Goal: Transaction & Acquisition: Purchase product/service

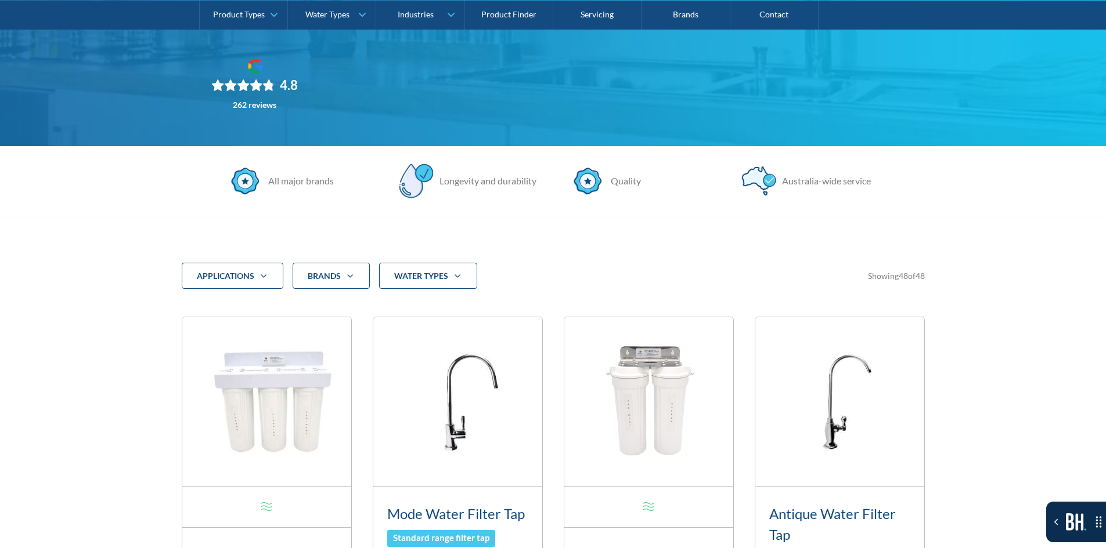
scroll to position [232, 0]
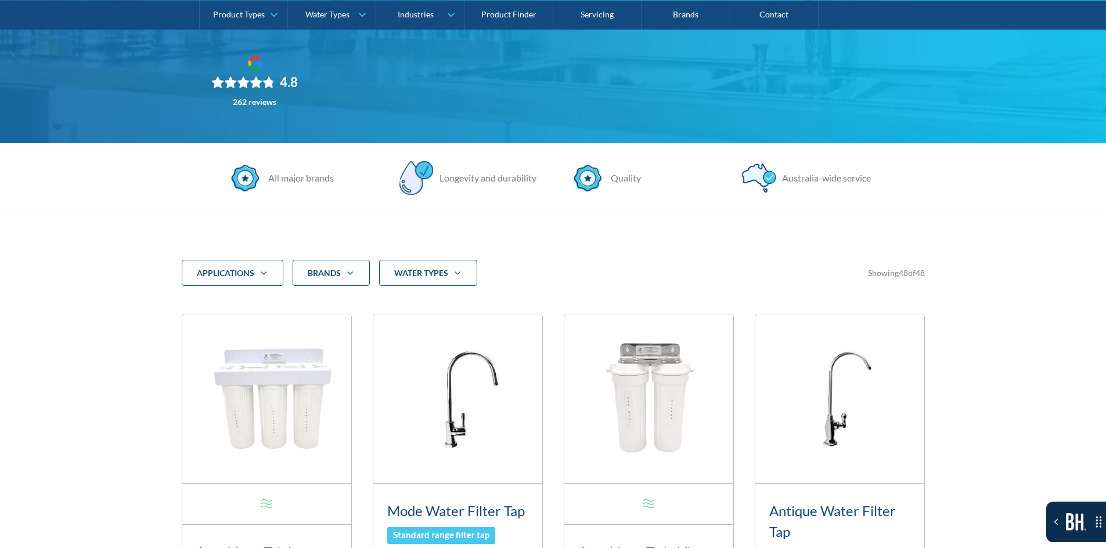
click at [417, 273] on strong "water Types" at bounding box center [421, 273] width 54 height 10
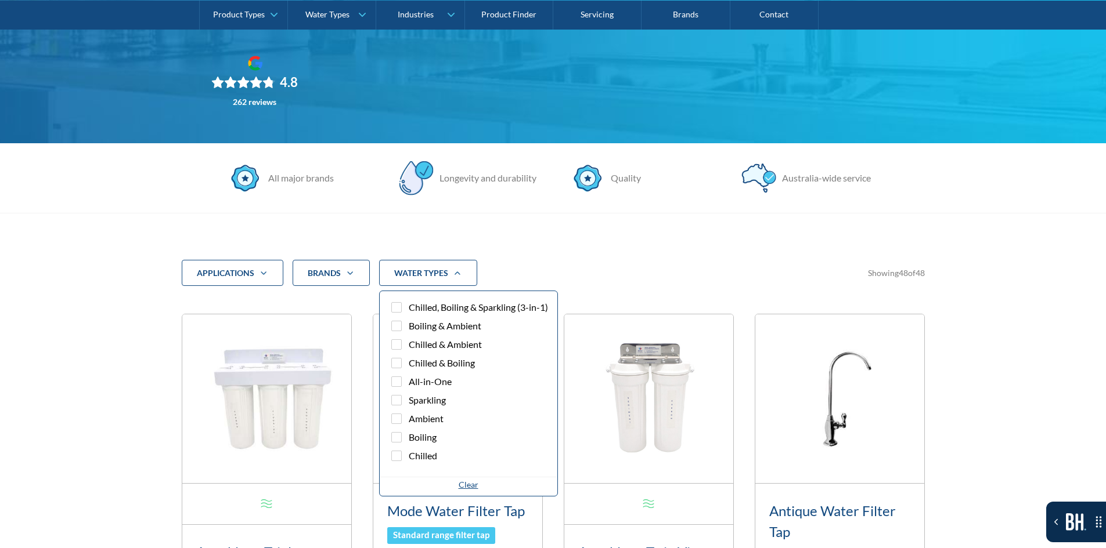
click at [417, 273] on strong "water Types" at bounding box center [421, 273] width 54 height 10
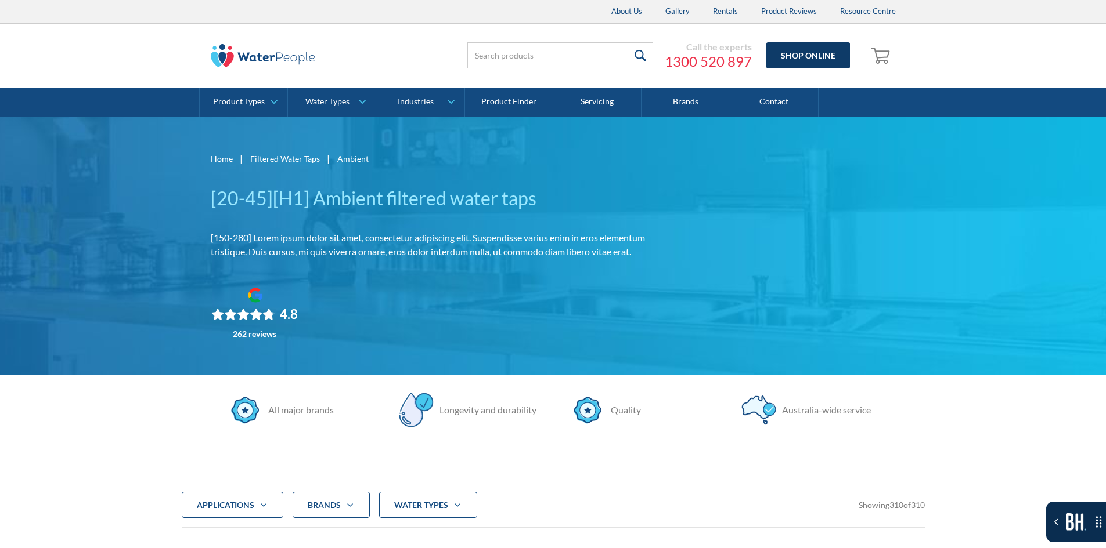
click at [807, 60] on link "Shop Online" at bounding box center [808, 55] width 84 height 26
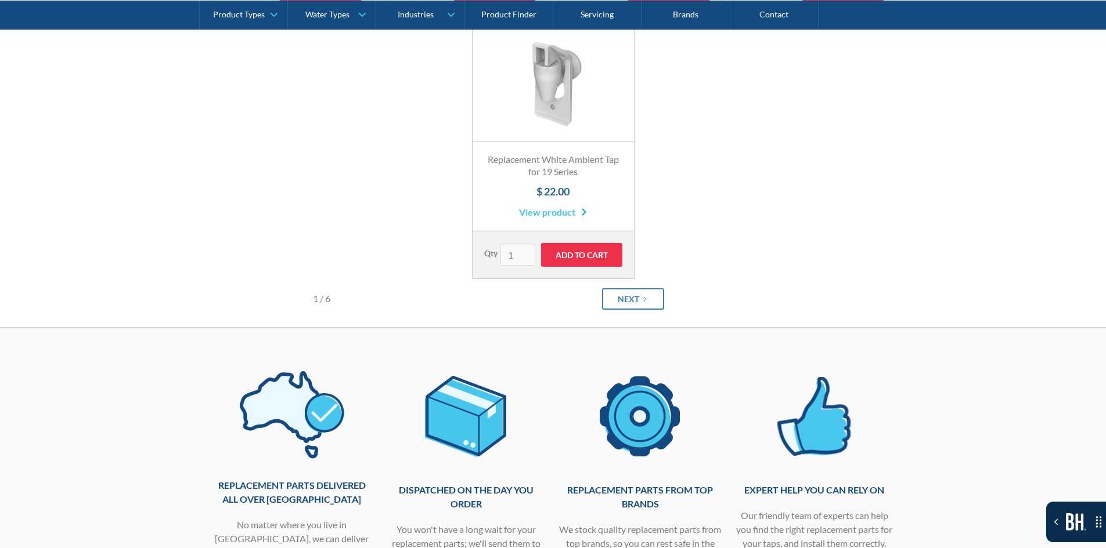
scroll to position [580, 0]
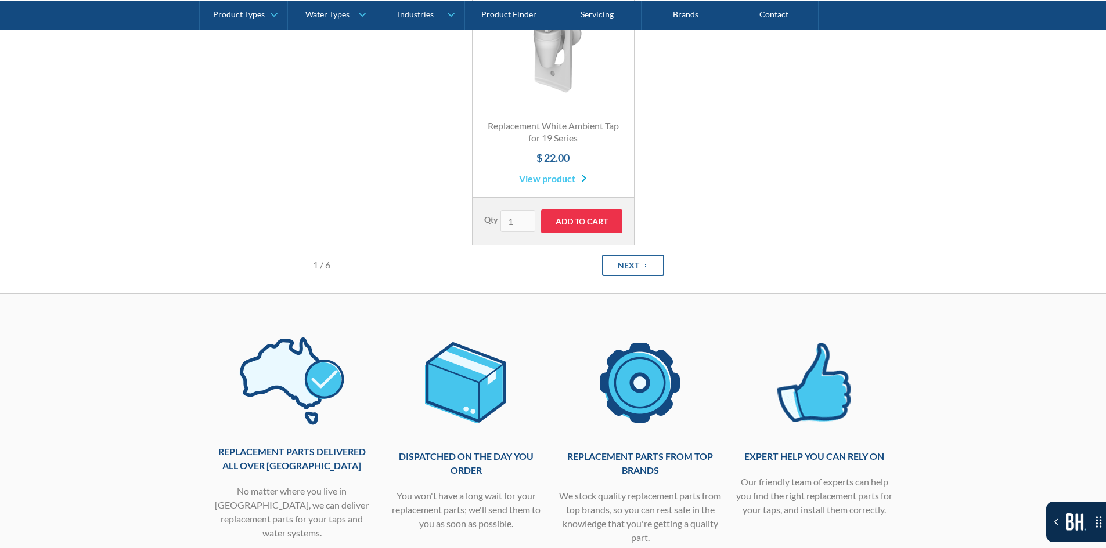
click at [620, 262] on div "Next" at bounding box center [628, 265] width 21 height 12
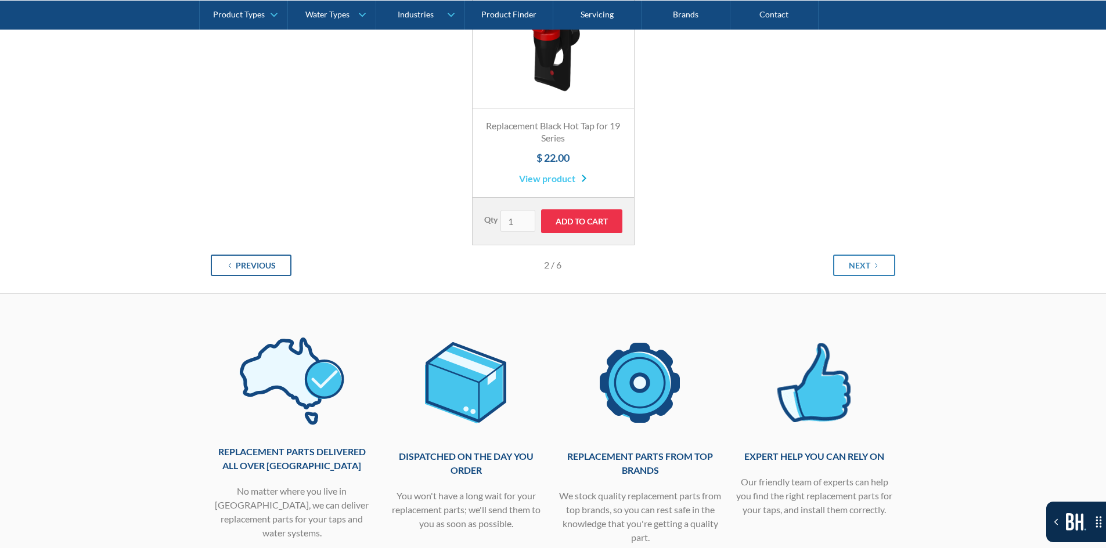
click at [239, 265] on div "Previous" at bounding box center [256, 265] width 40 height 12
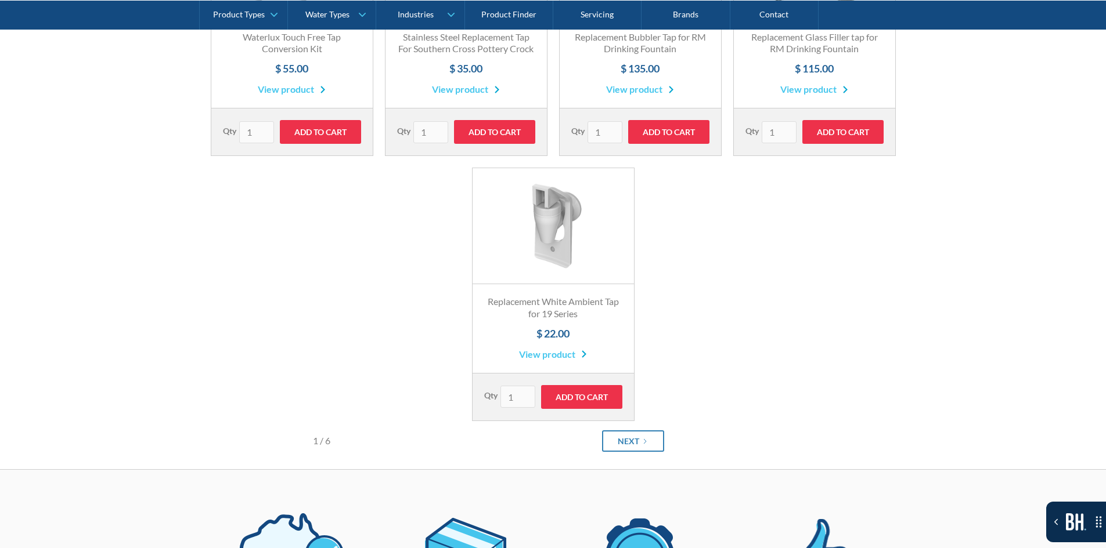
scroll to position [406, 0]
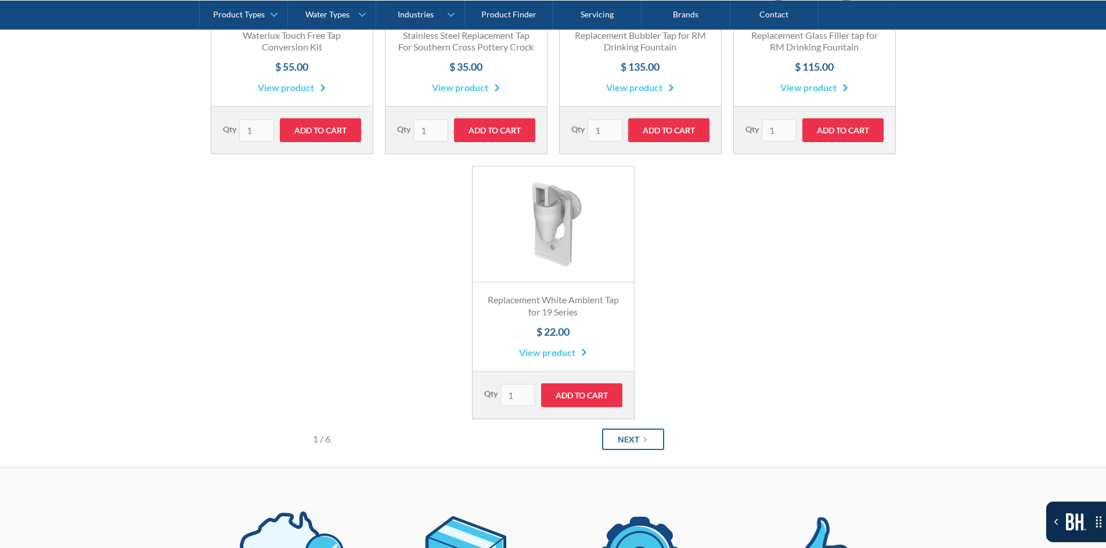
click at [662, 439] on link "Next" at bounding box center [633, 439] width 62 height 21
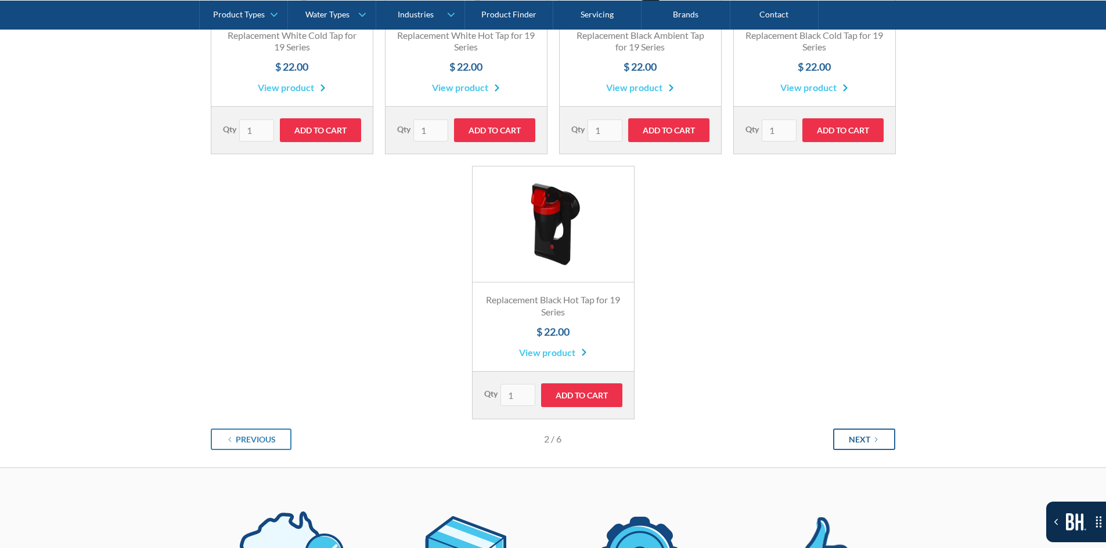
click at [861, 446] on link "Next" at bounding box center [864, 439] width 62 height 21
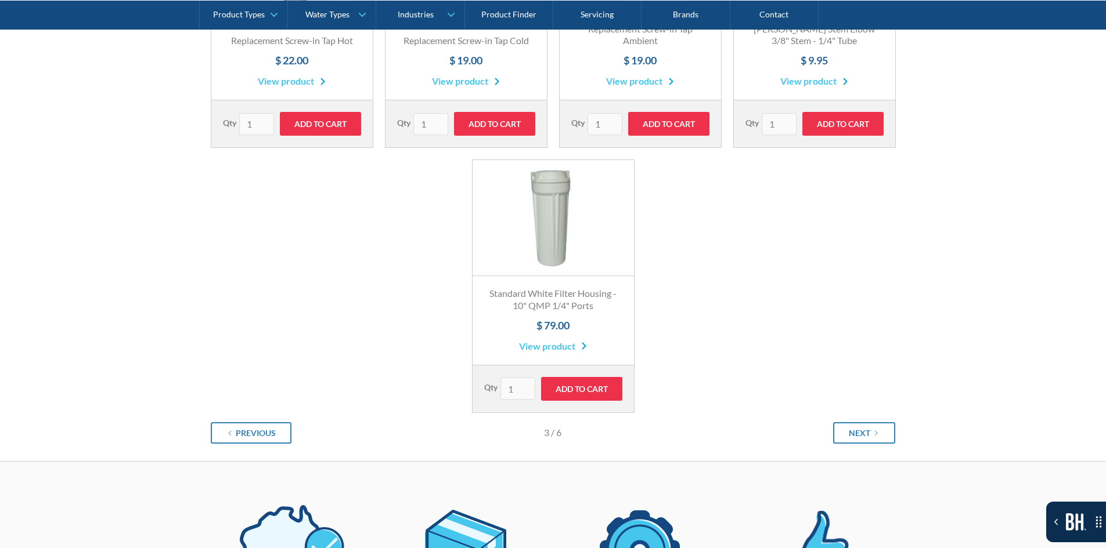
scroll to position [464, 0]
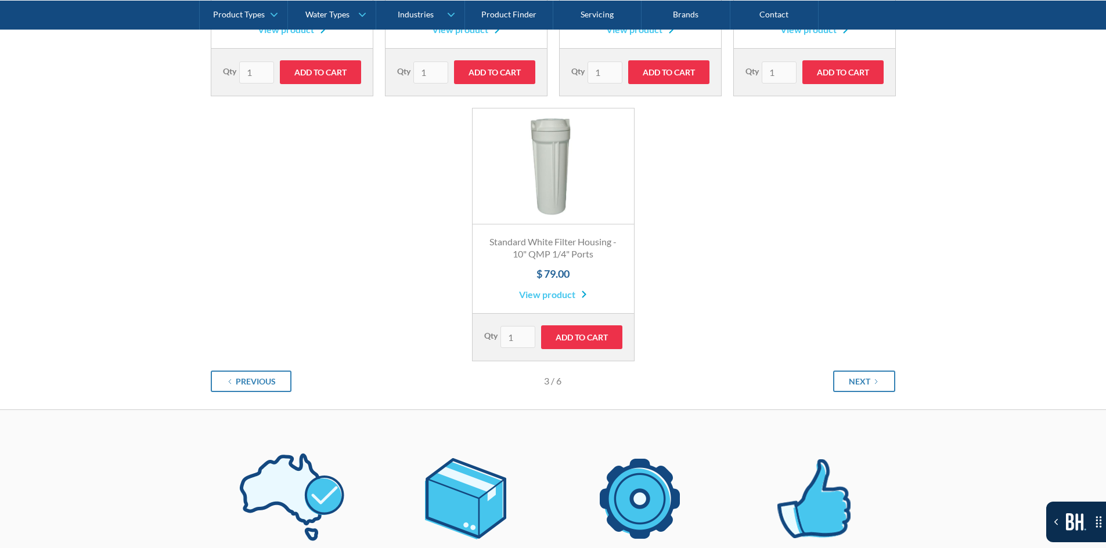
click at [868, 420] on div "Replacement parts delivered all over Australia No matter where you live in Aust…" at bounding box center [553, 557] width 1106 height 295
drag, startPoint x: 869, startPoint y: 411, endPoint x: 869, endPoint y: 404, distance: 7.0
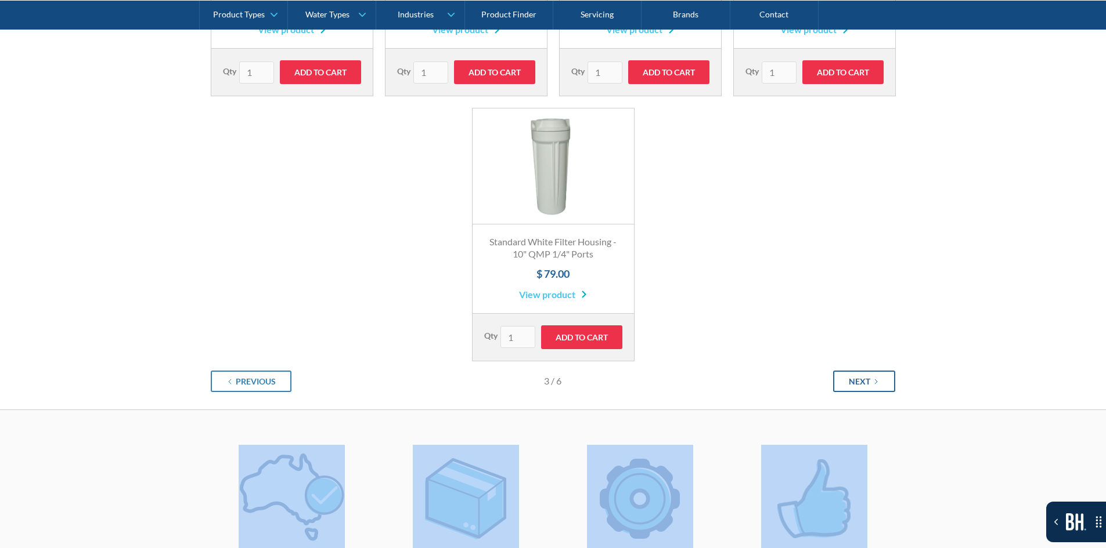
click at [876, 376] on link "Next" at bounding box center [864, 381] width 62 height 21
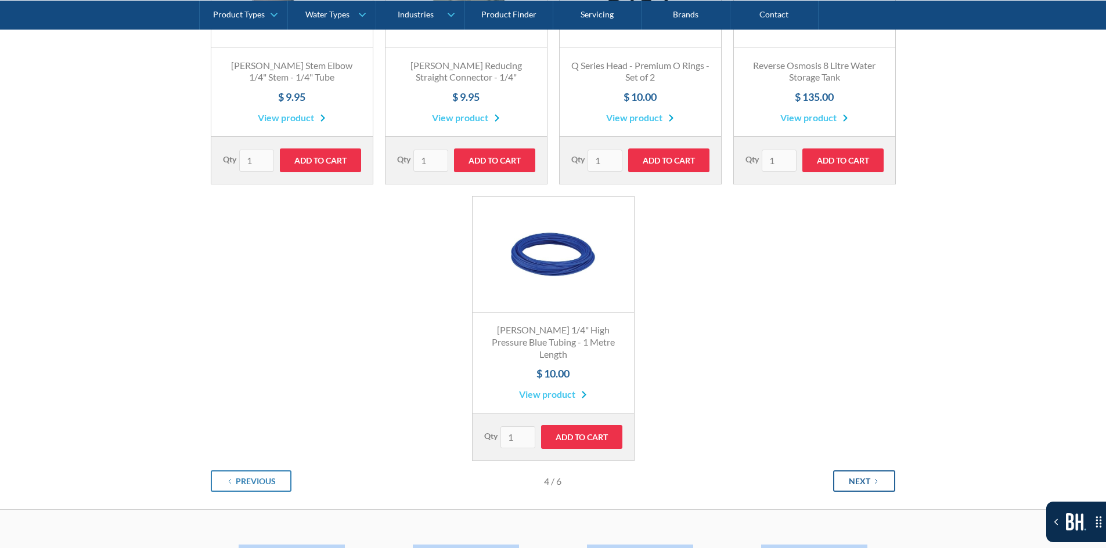
scroll to position [406, 0]
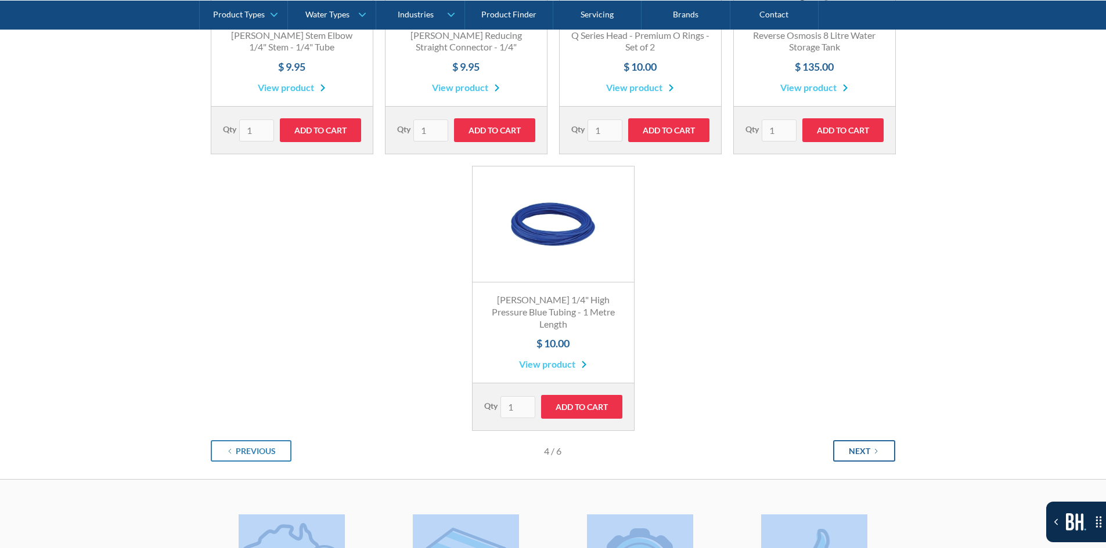
click at [861, 445] on div "Next" at bounding box center [859, 451] width 21 height 12
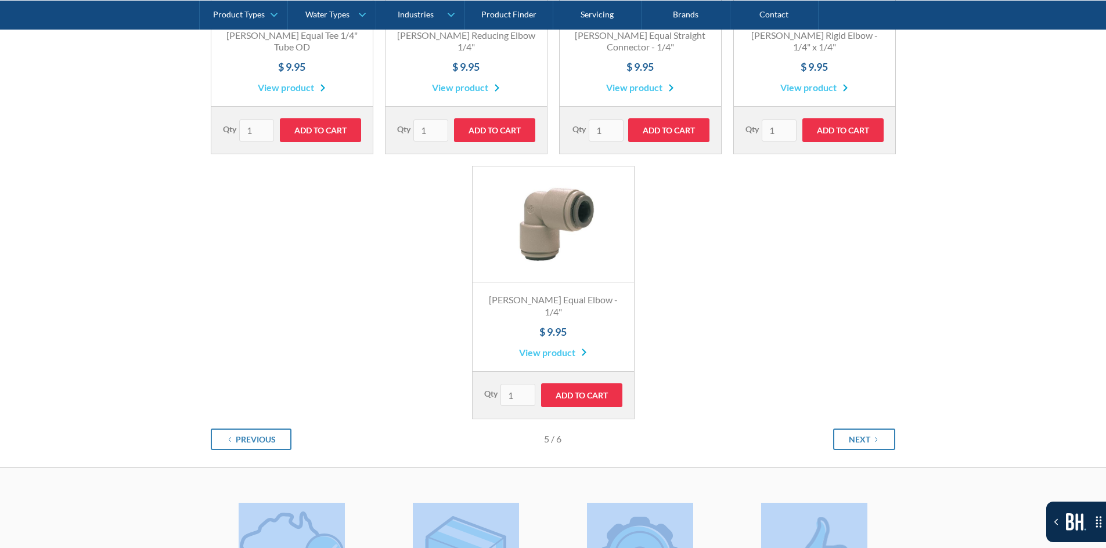
click at [852, 439] on div "Browse our range of replacement parts Submit Clear Thank you! Your submission h…" at bounding box center [553, 160] width 1106 height 616
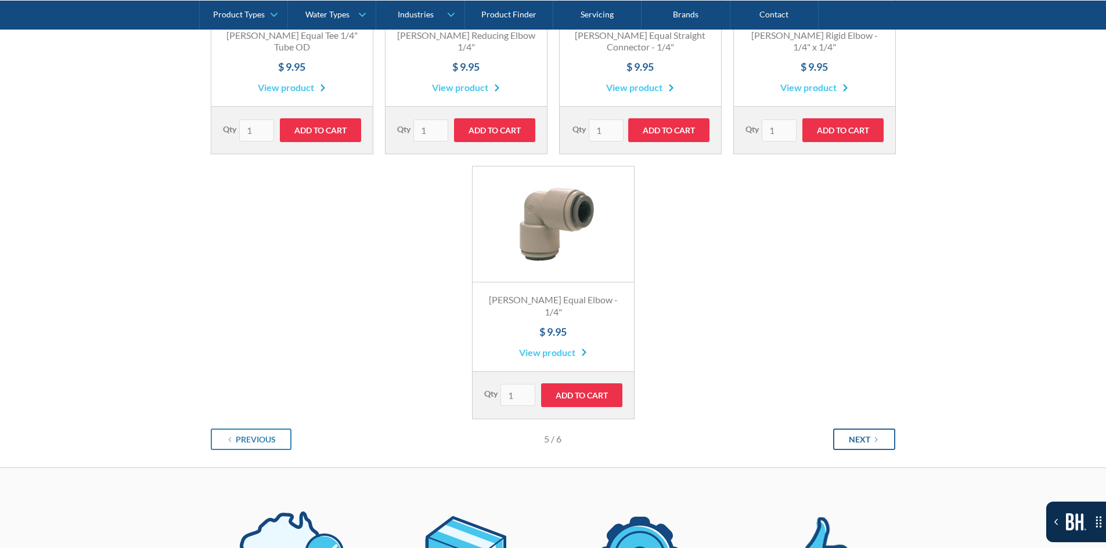
click at [850, 435] on link "Next" at bounding box center [864, 439] width 62 height 21
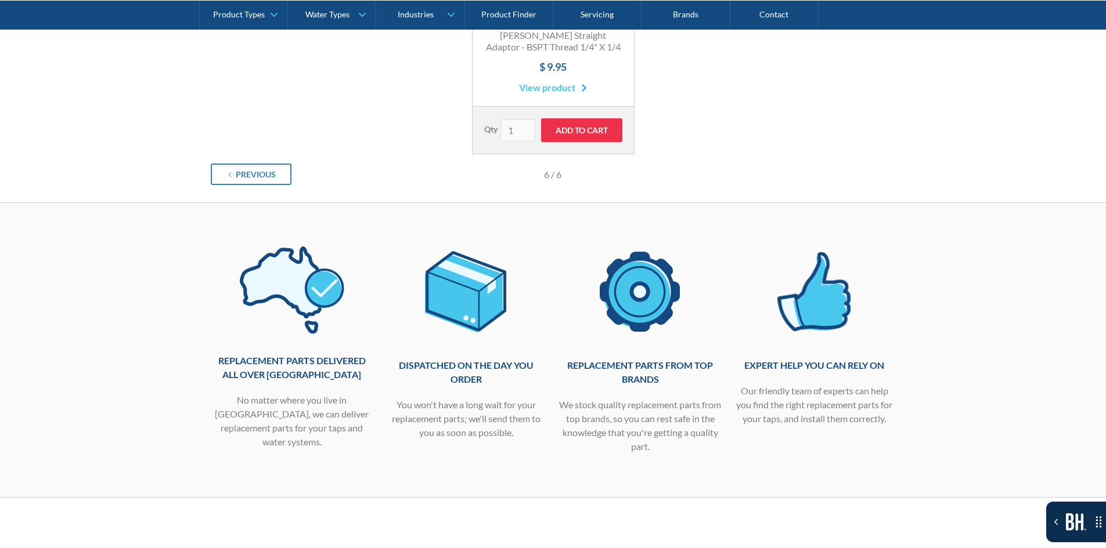
scroll to position [153, 0]
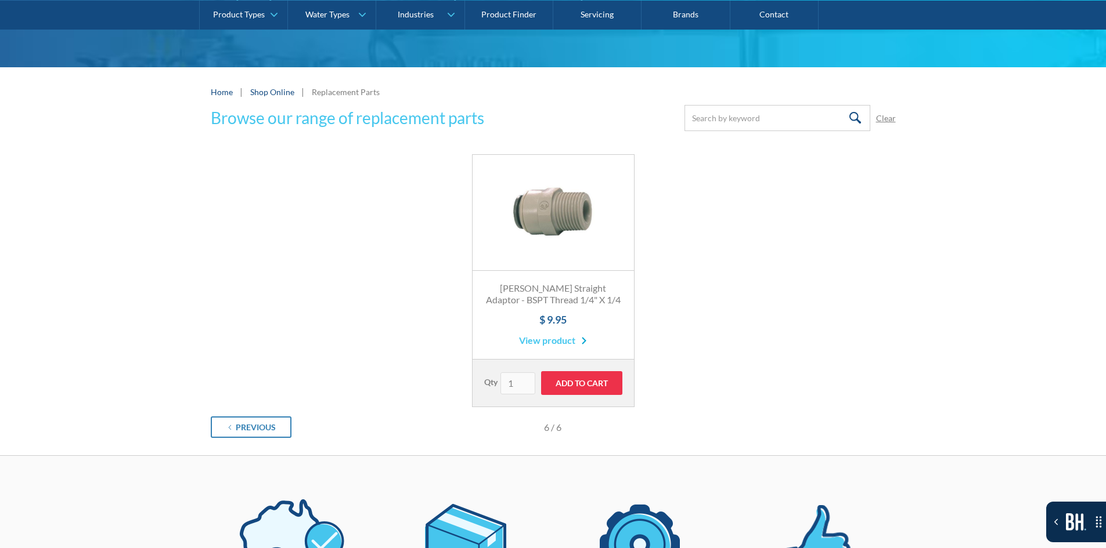
click at [261, 96] on link "Shop Online" at bounding box center [272, 92] width 44 height 12
